Goal: Find specific page/section: Find specific page/section

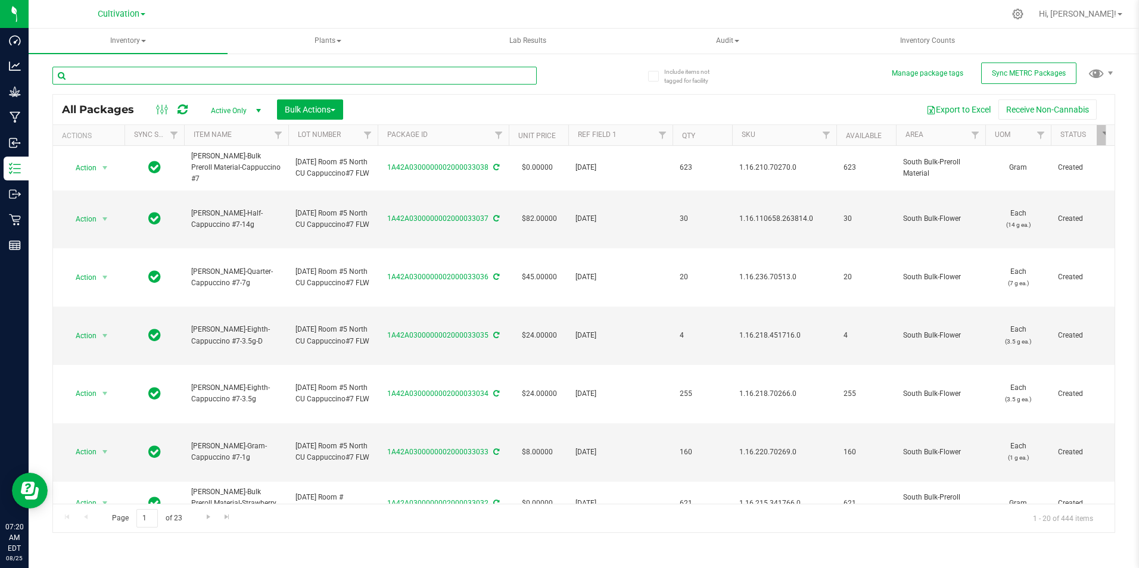
click at [114, 69] on input "text" at bounding box center [294, 76] width 484 height 18
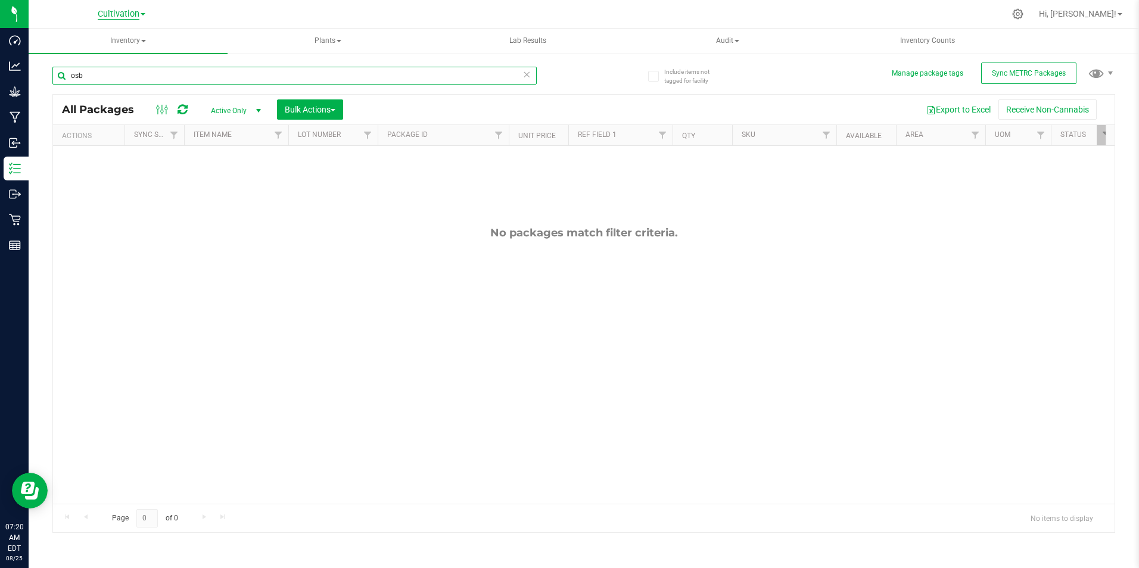
type input "osb"
click at [107, 11] on span "Cultivation" at bounding box center [119, 14] width 42 height 11
click at [116, 75] on link "Retail" at bounding box center [122, 74] width 174 height 16
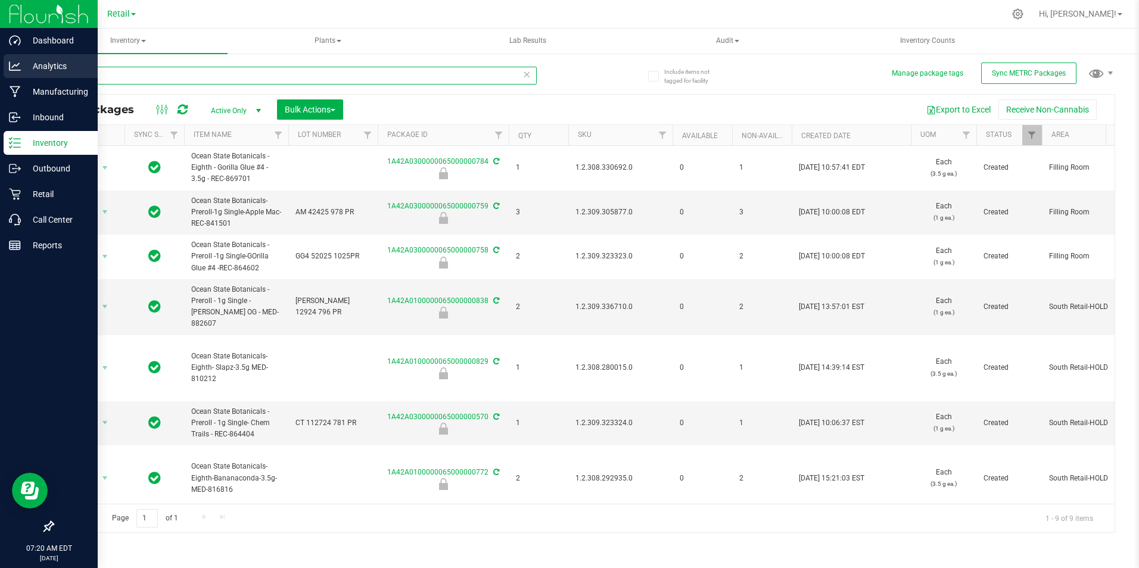
drag, startPoint x: 101, startPoint y: 76, endPoint x: 15, endPoint y: 71, distance: 85.9
click at [45, 74] on div "Include items not tagged for facility Manage package tags Sync METRC Packages o…" at bounding box center [584, 233] width 1110 height 363
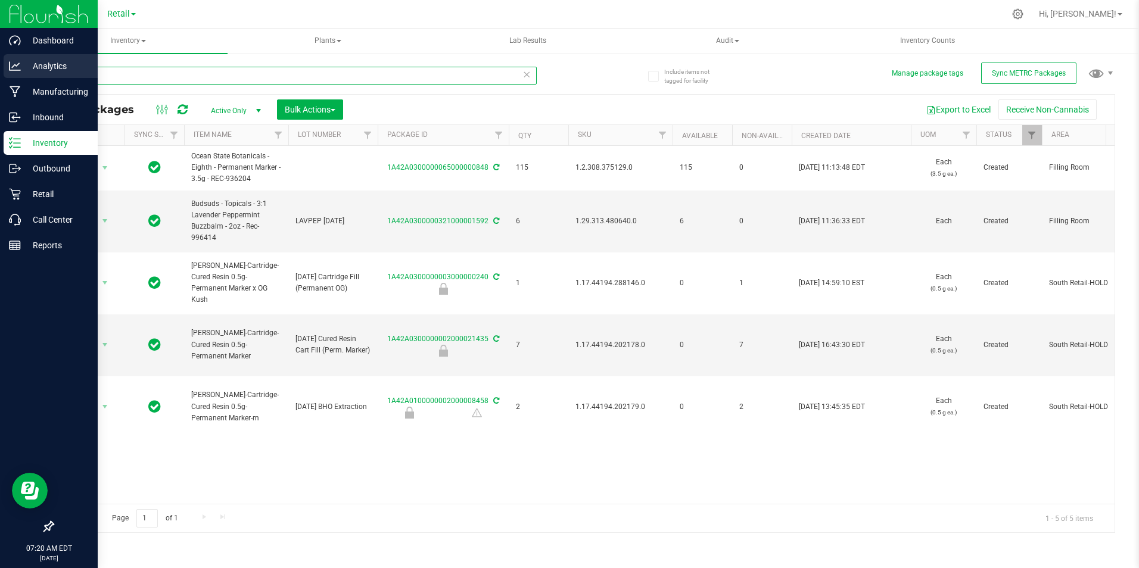
type input "p"
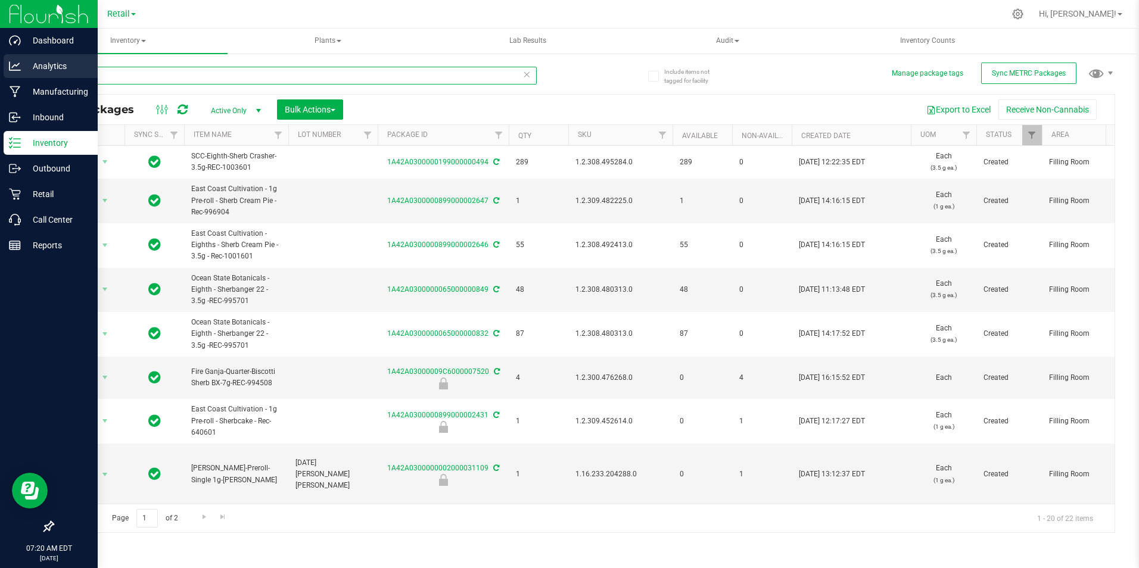
type input "s"
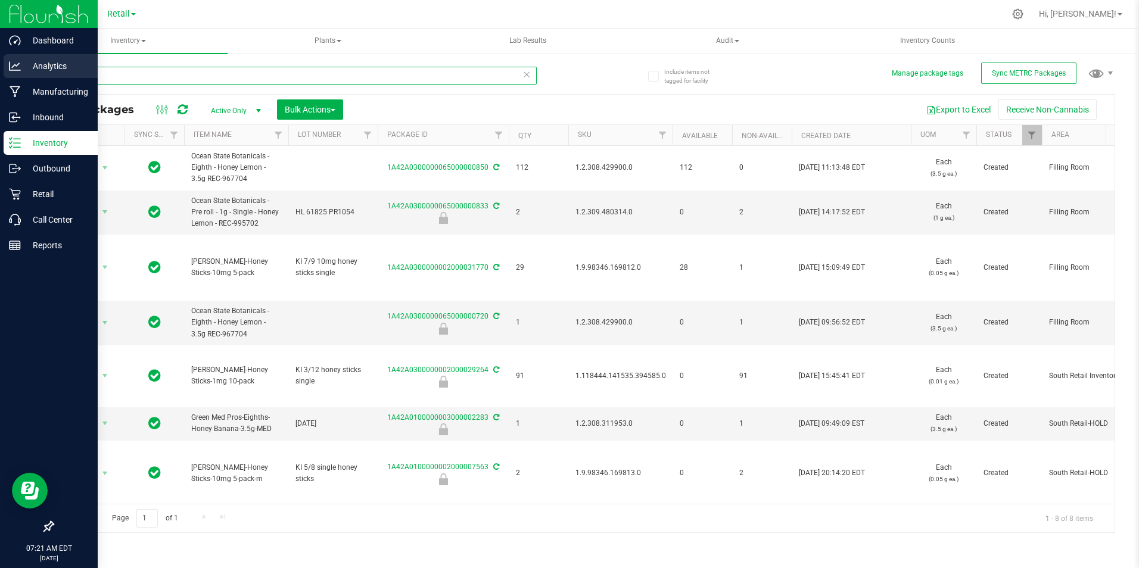
type input "h"
